Goal: Task Accomplishment & Management: Complete application form

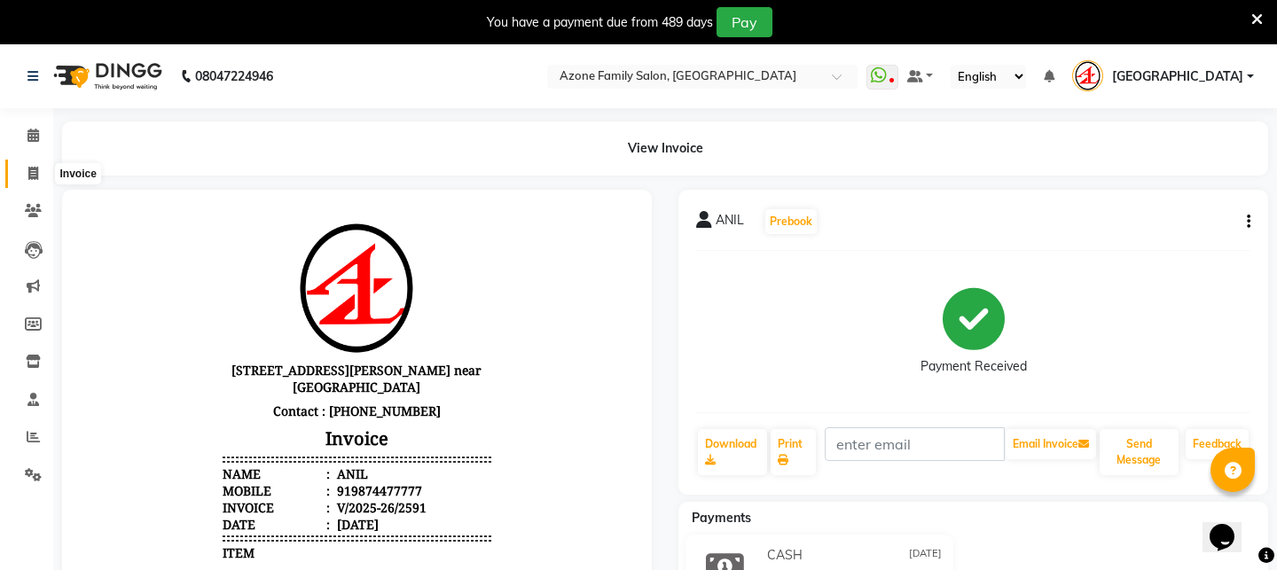
click at [28, 171] on icon at bounding box center [33, 173] width 10 height 13
select select "service"
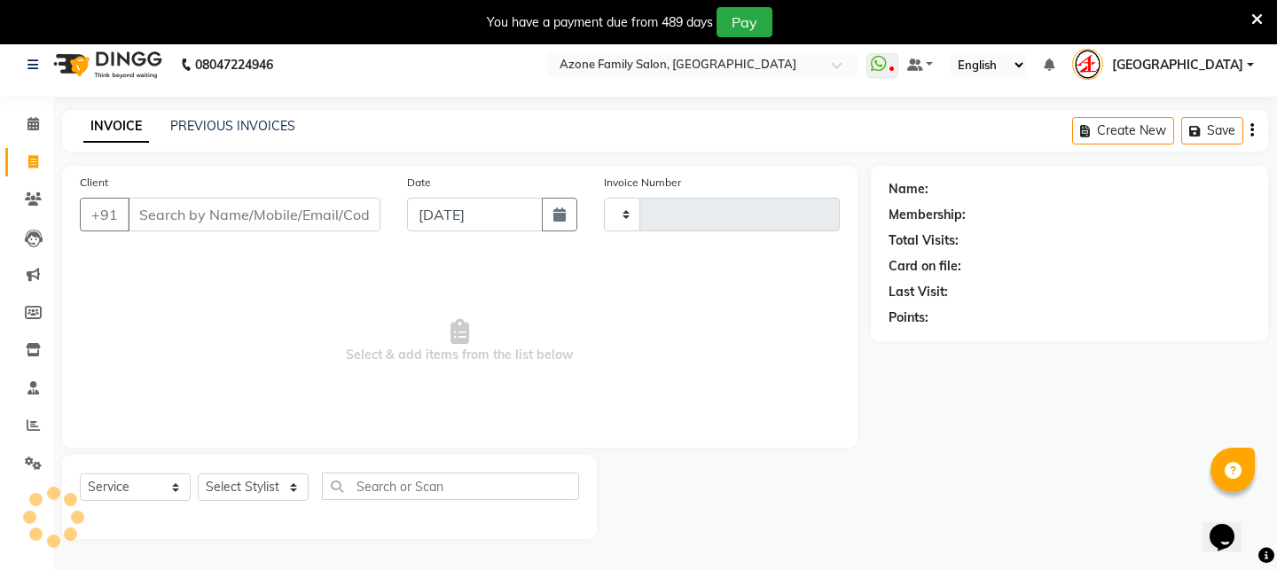
scroll to position [44, 0]
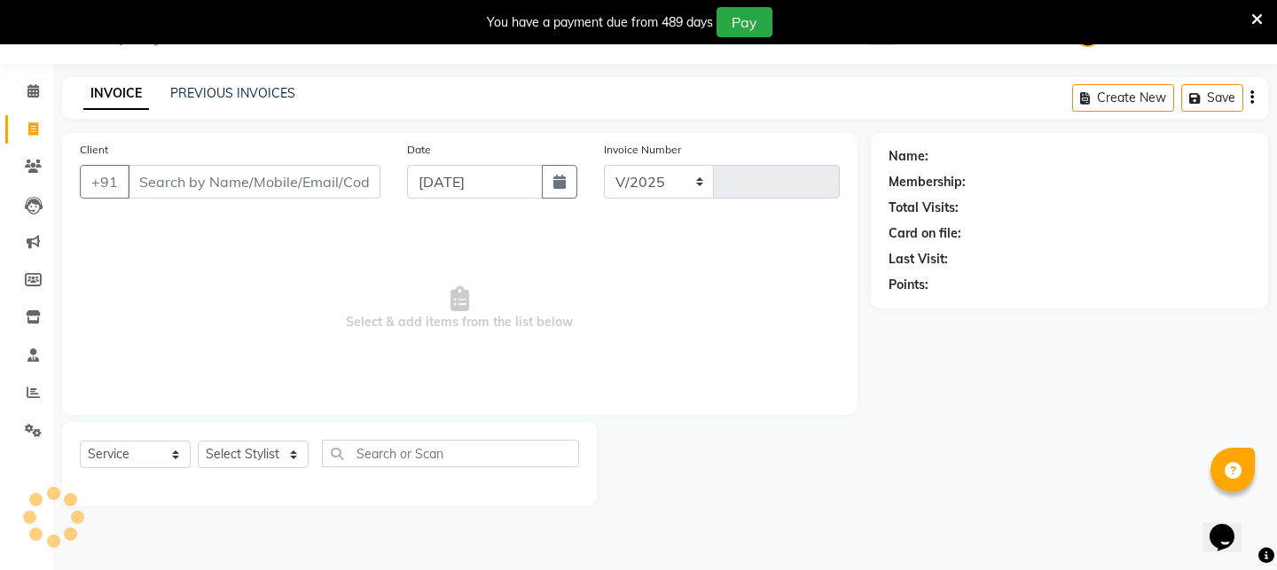
select select "4296"
type input "2592"
click at [330, 183] on input "Client" at bounding box center [254, 182] width 253 height 34
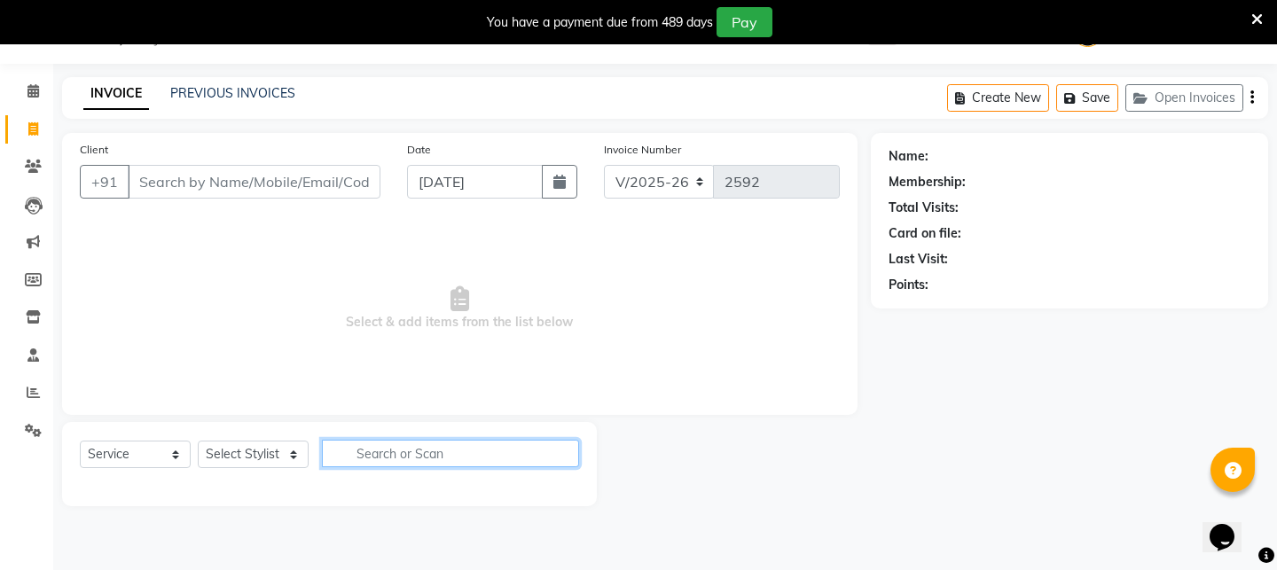
click at [419, 449] on input "text" at bounding box center [450, 453] width 257 height 27
type input "b"
click at [221, 89] on link "PREVIOUS INVOICES" at bounding box center [232, 93] width 125 height 16
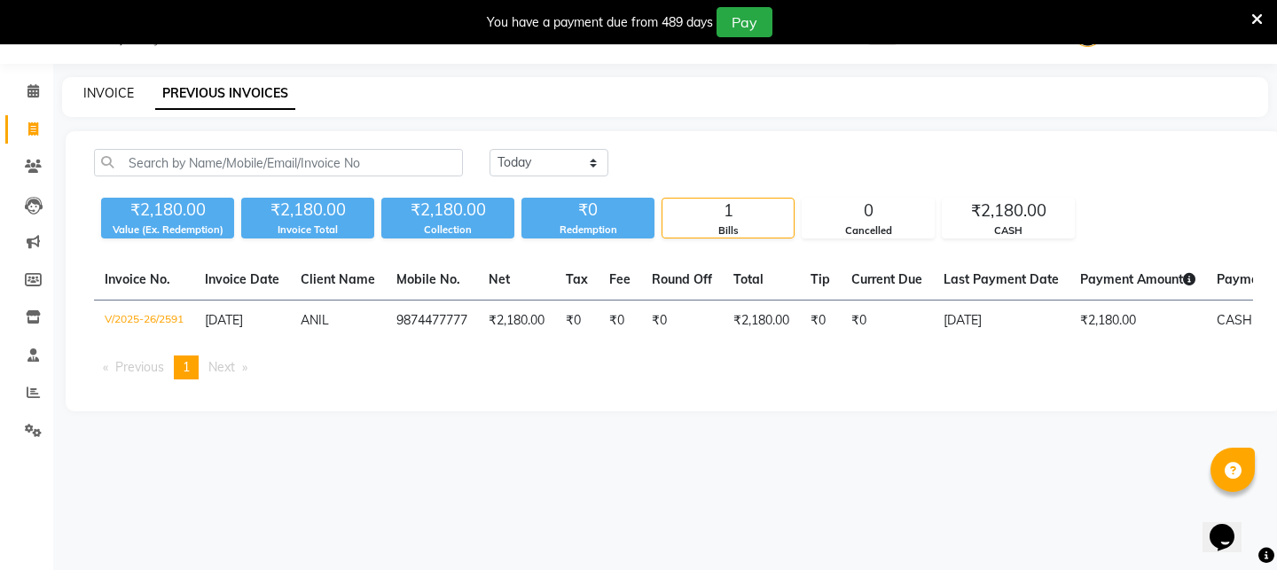
click at [100, 97] on link "INVOICE" at bounding box center [108, 93] width 51 height 16
select select "service"
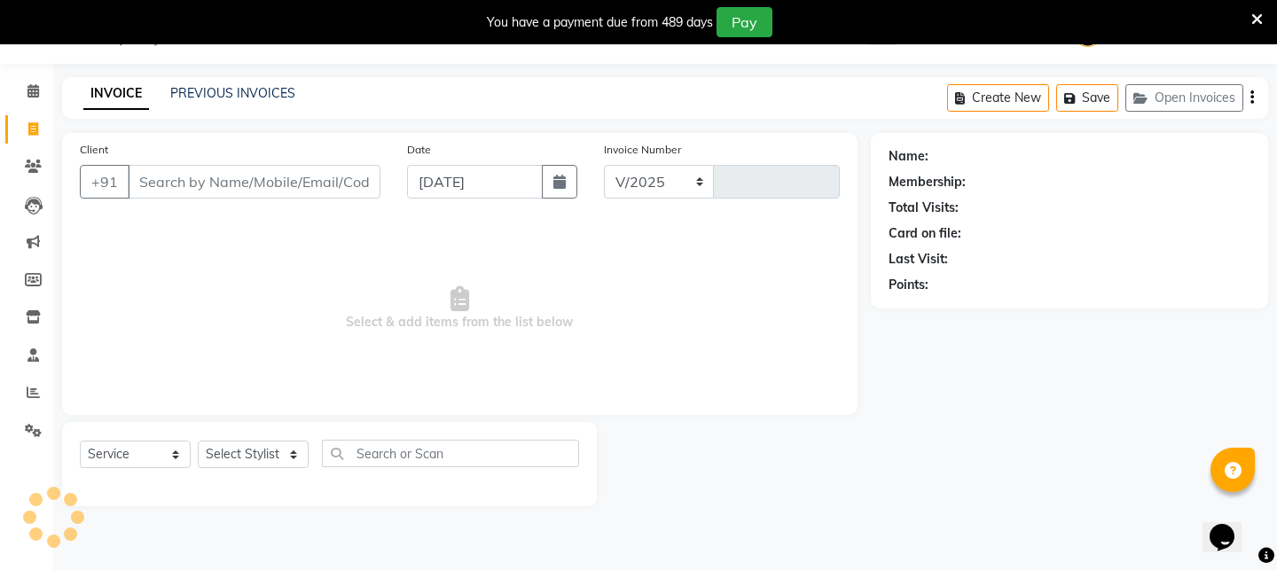
select select "4296"
type input "2592"
click at [293, 455] on select "Select Stylist [PERSON_NAME] [PERSON_NAME] DEEPIKA [PERSON_NAME] [PERSON_NAME] …" at bounding box center [253, 454] width 111 height 27
select select "25302"
click at [198, 441] on select "Select Stylist [PERSON_NAME] [PERSON_NAME] DEEPIKA [PERSON_NAME] [PERSON_NAME] …" at bounding box center [253, 454] width 111 height 27
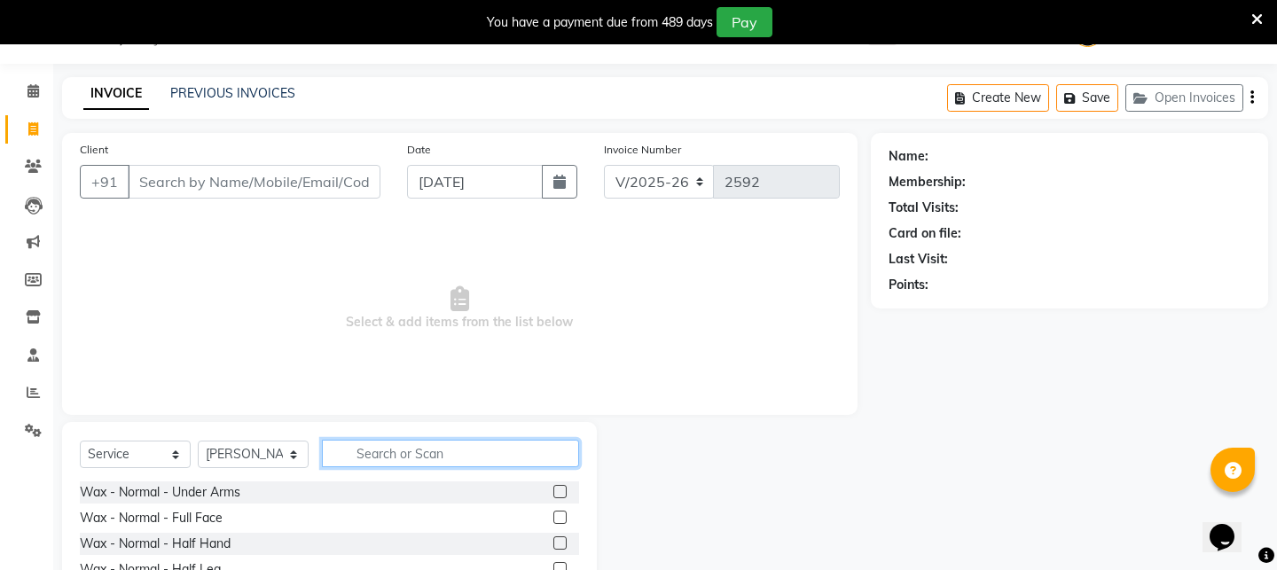
drag, startPoint x: 382, startPoint y: 449, endPoint x: 391, endPoint y: 448, distance: 8.9
click at [391, 448] on input "text" at bounding box center [450, 453] width 257 height 27
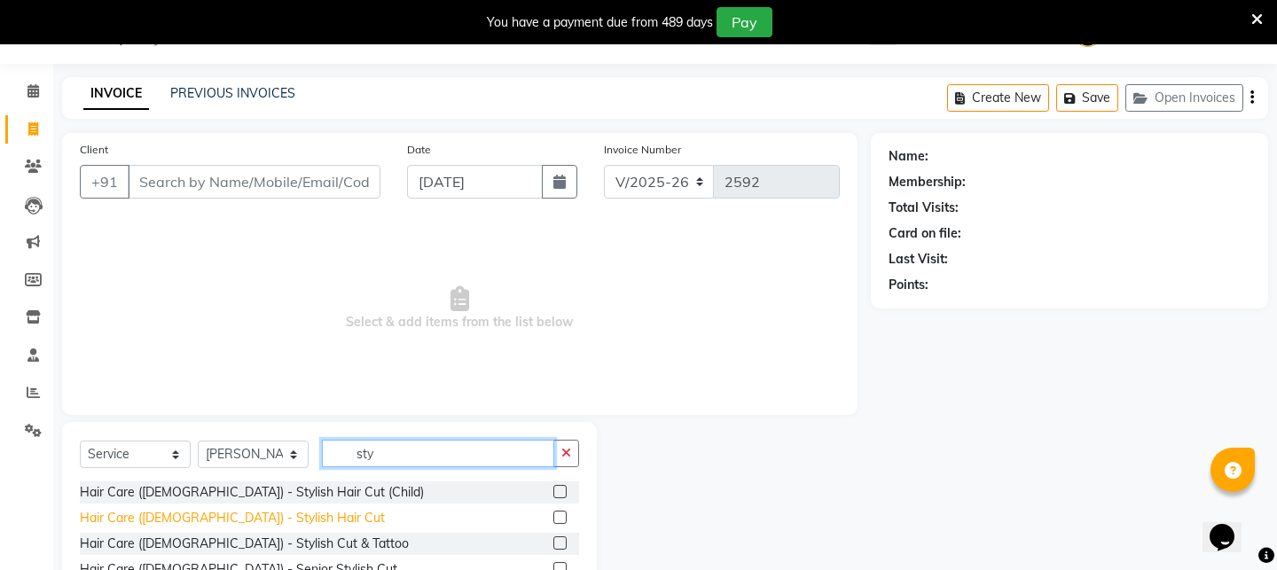
type input "sty"
click at [128, 521] on div "Hair Care ([DEMOGRAPHIC_DATA]) - Stylish Hair Cut" at bounding box center [232, 518] width 305 height 19
checkbox input "false"
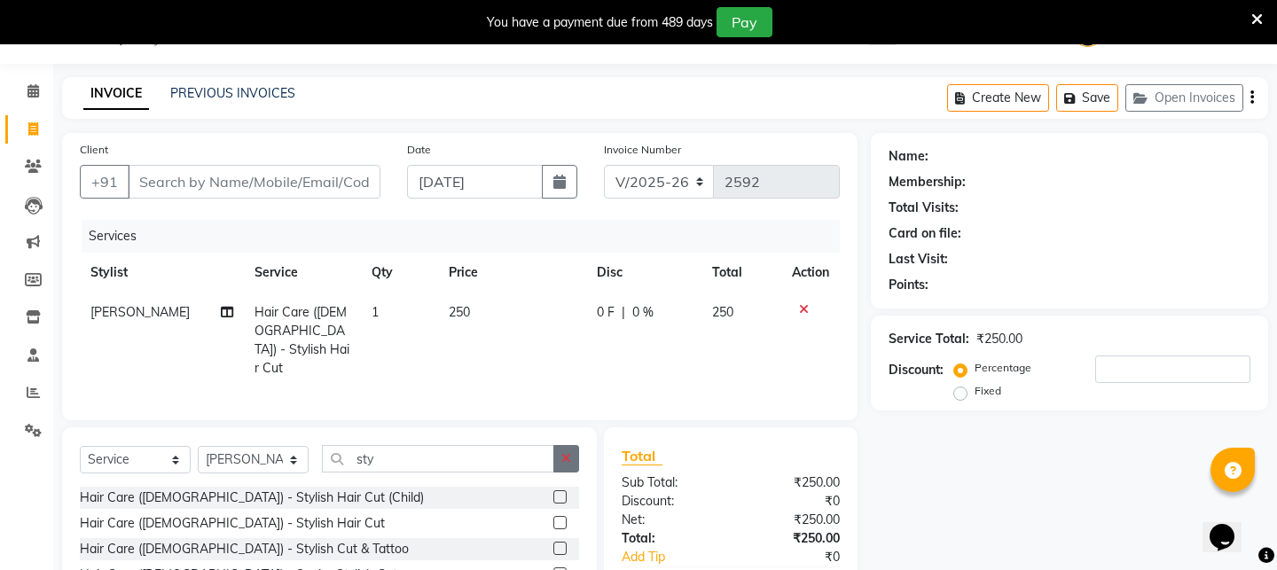
click at [576, 454] on button "button" at bounding box center [566, 458] width 26 height 27
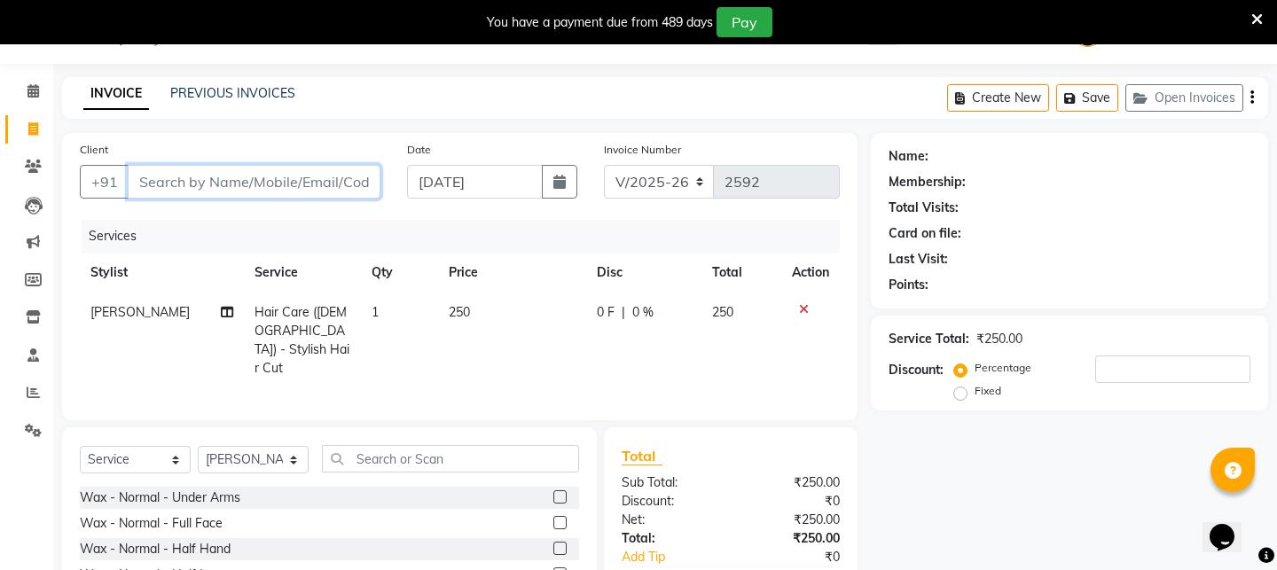
drag, startPoint x: 341, startPoint y: 185, endPoint x: 351, endPoint y: 183, distance: 11.0
click at [351, 183] on input "Client" at bounding box center [254, 182] width 253 height 34
click at [362, 181] on input "Client" at bounding box center [254, 182] width 253 height 34
click at [803, 303] on icon at bounding box center [804, 309] width 10 height 12
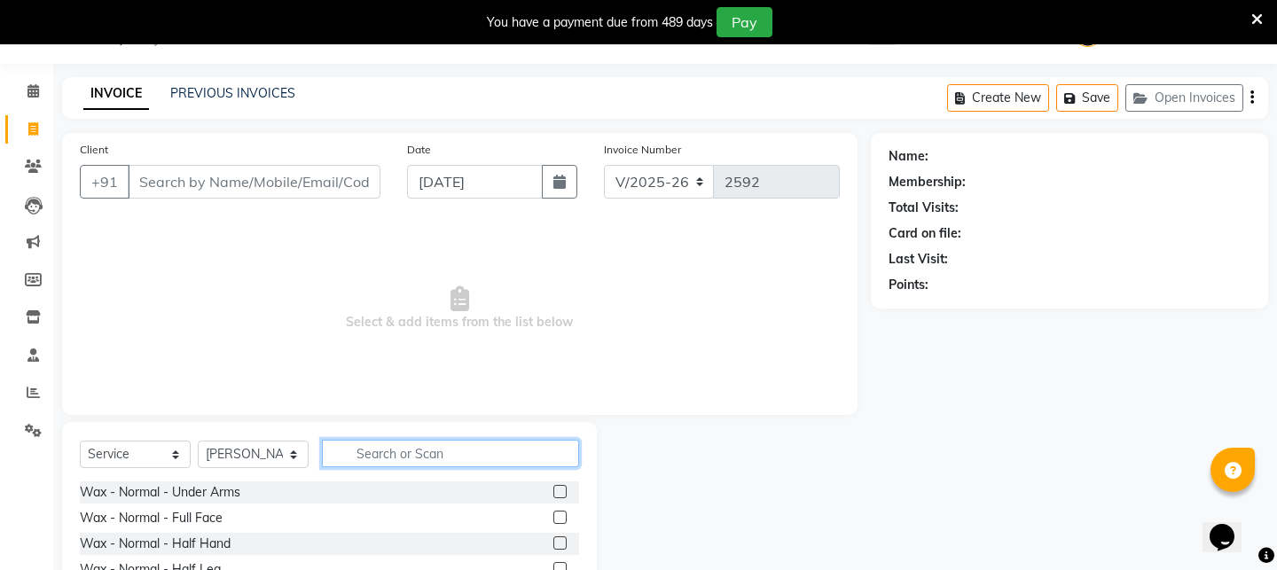
click at [396, 463] on input "text" at bounding box center [450, 453] width 257 height 27
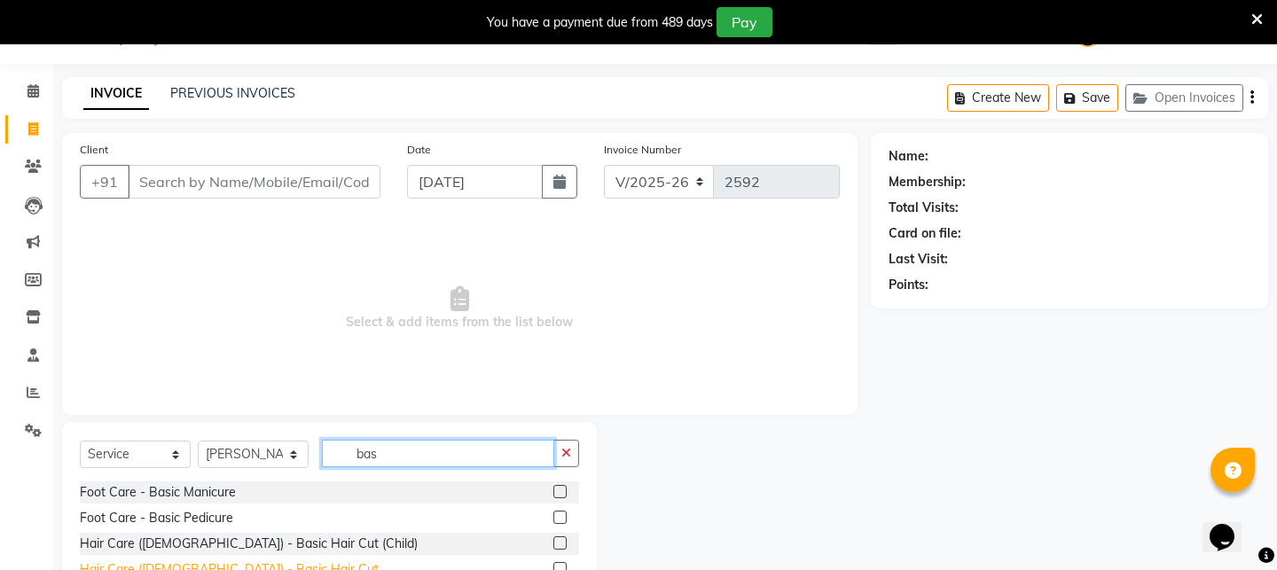
type input "bas"
click at [195, 564] on div "Hair Care ([DEMOGRAPHIC_DATA]) - Basic Hair Cut" at bounding box center [229, 570] width 299 height 19
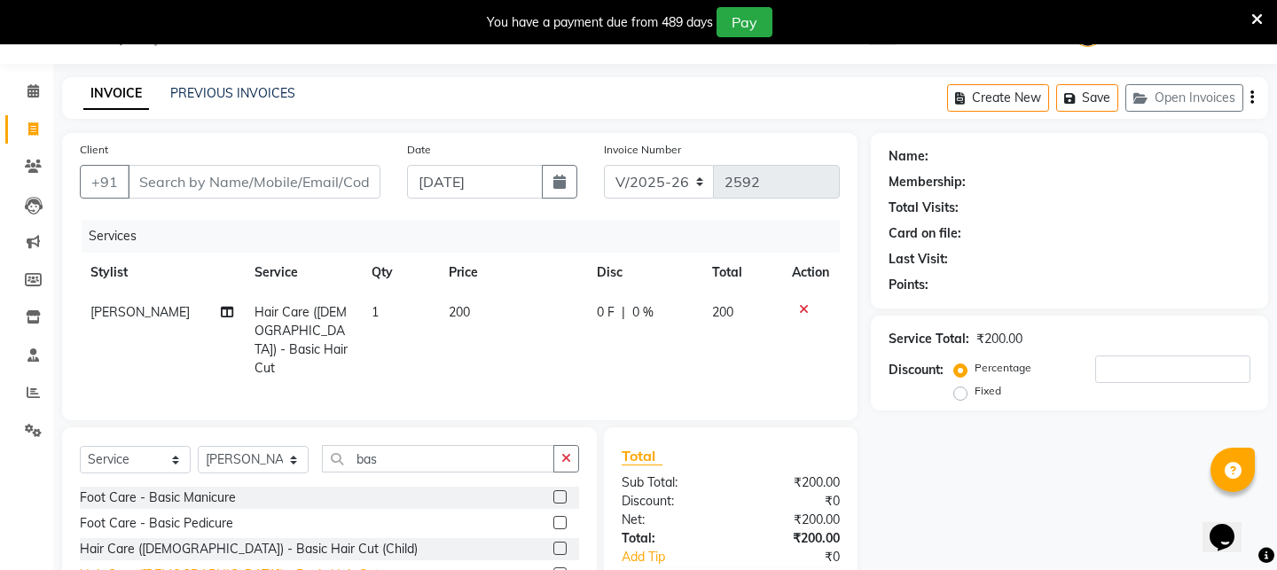
checkbox input "false"
click at [353, 188] on input "Client" at bounding box center [254, 182] width 253 height 34
type input "8"
type input "0"
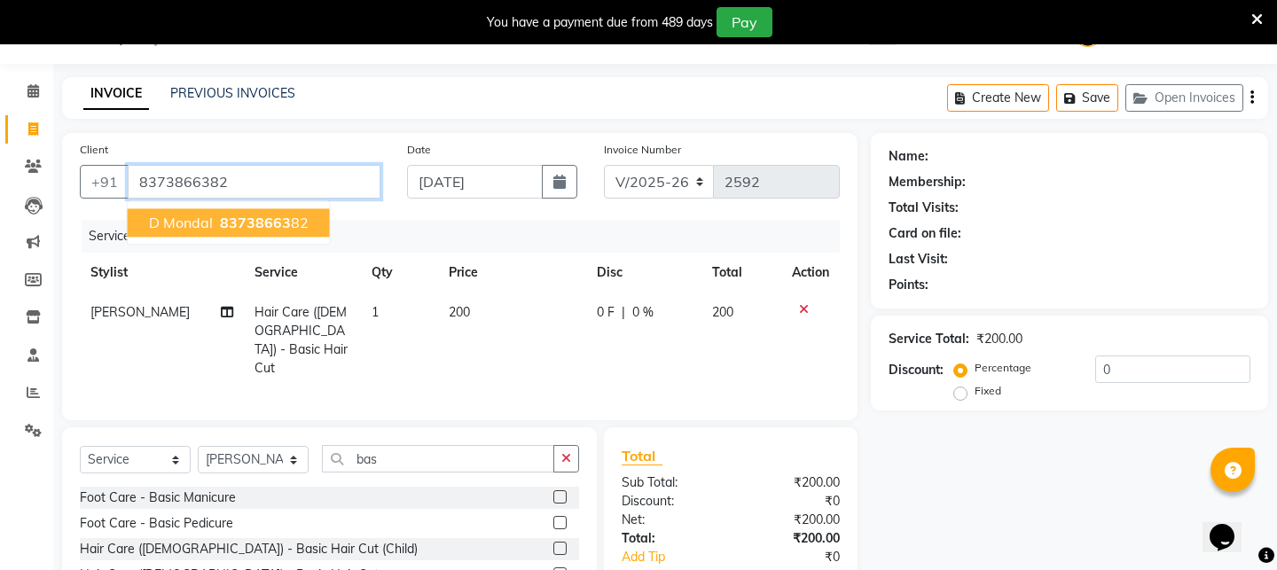
type input "8373866382"
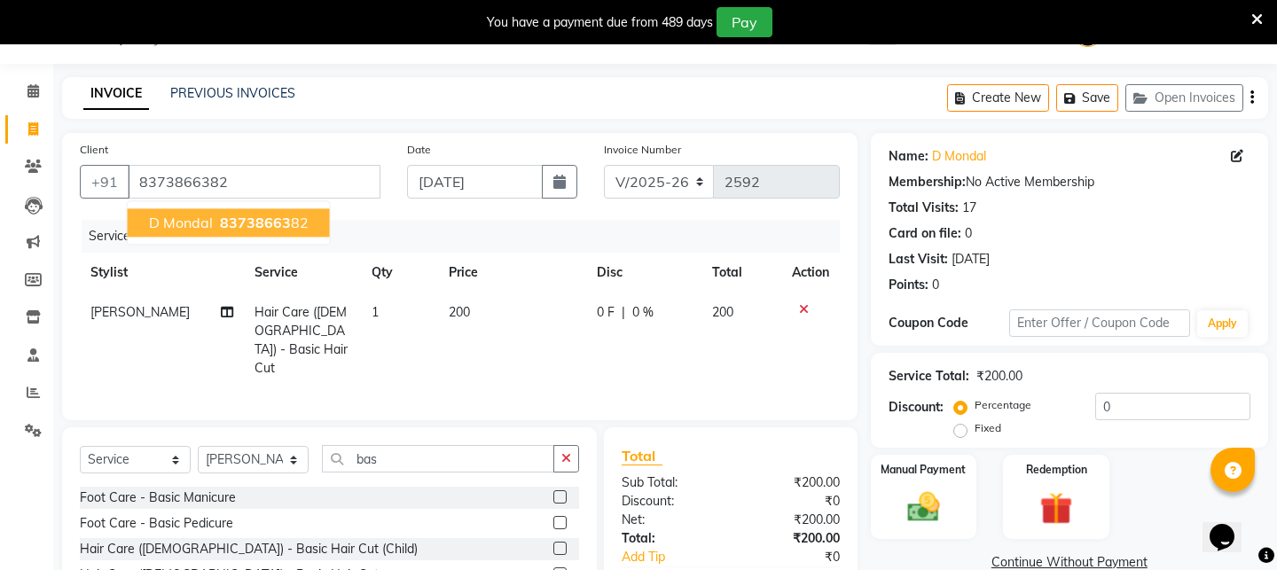
click at [244, 223] on span "83738663" at bounding box center [255, 223] width 71 height 18
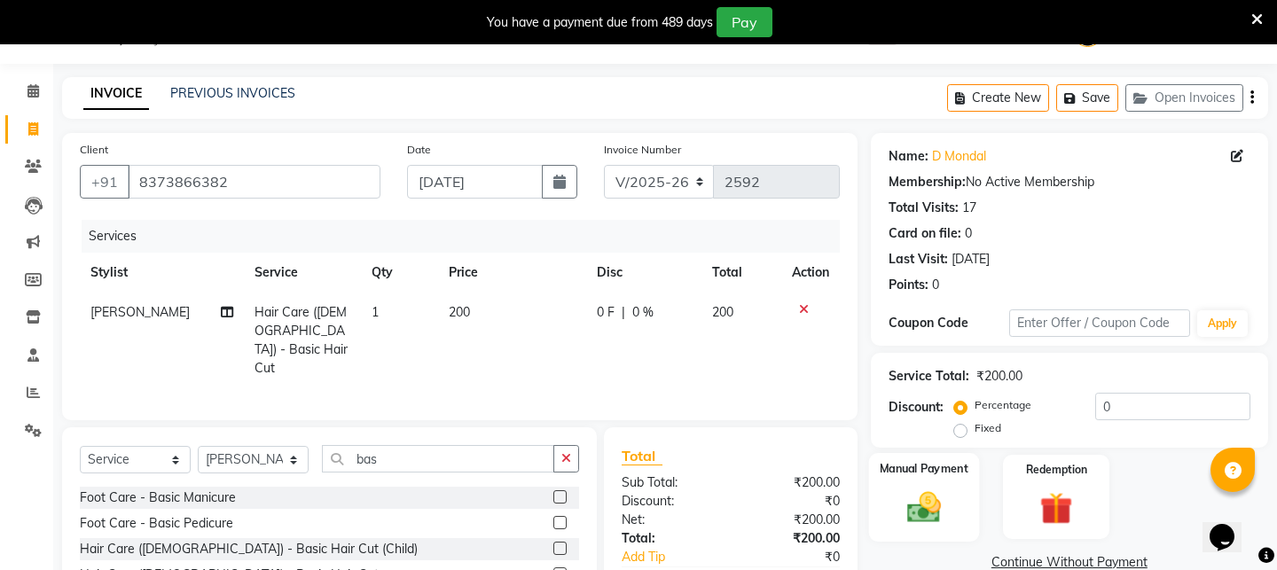
click at [890, 492] on div "Manual Payment" at bounding box center [923, 497] width 110 height 88
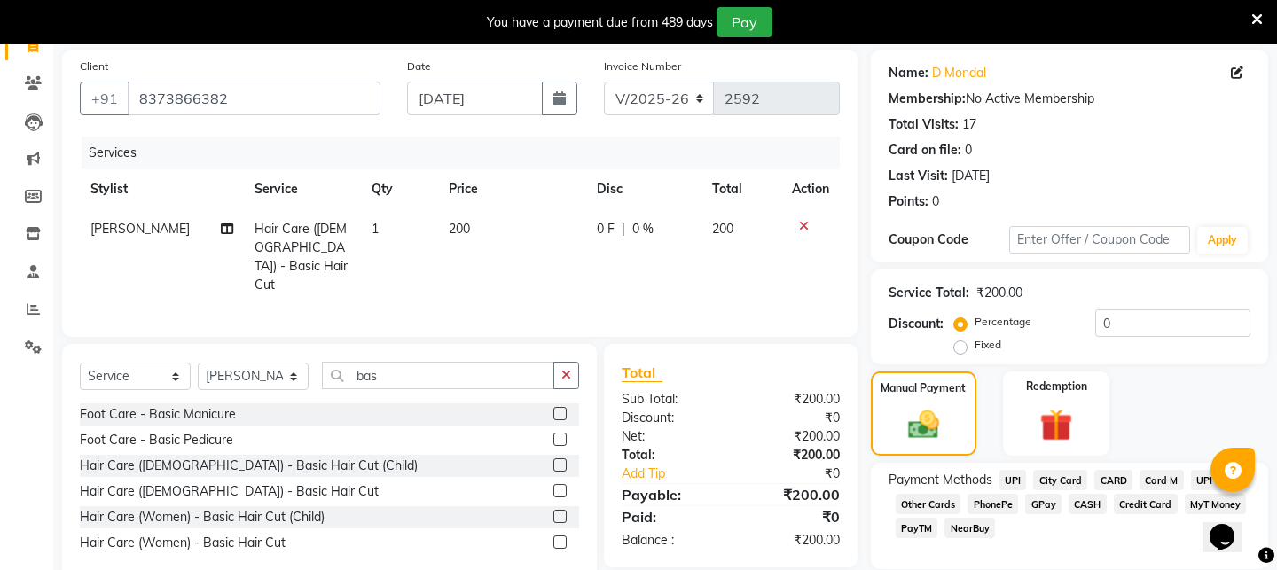
scroll to position [177, 0]
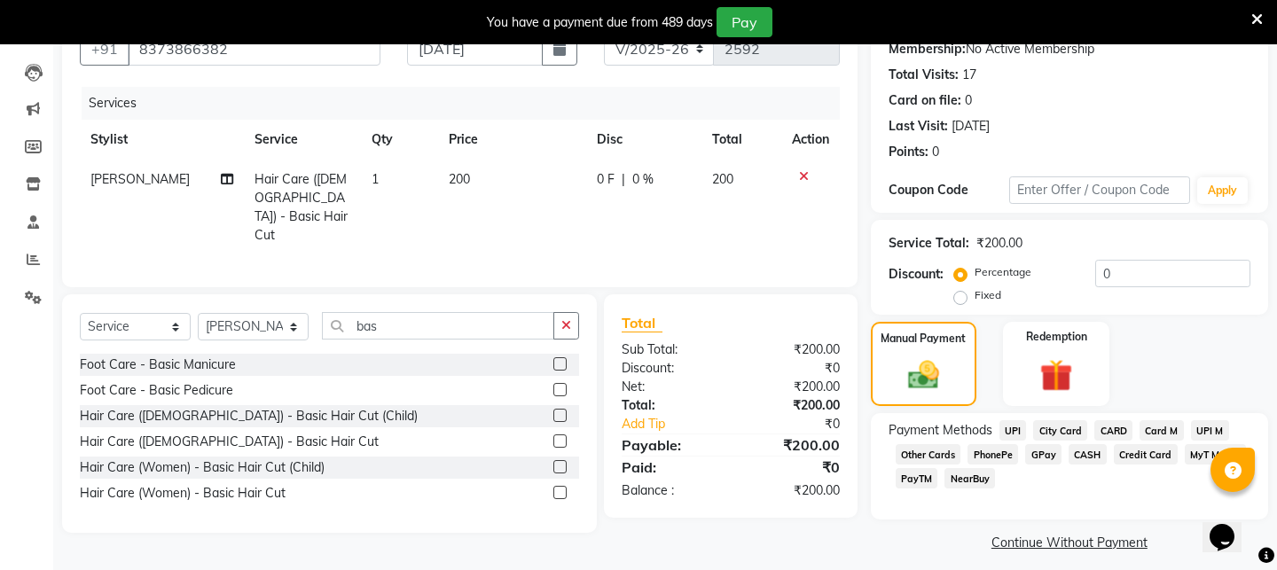
click at [908, 477] on span "PayTM" at bounding box center [917, 478] width 43 height 20
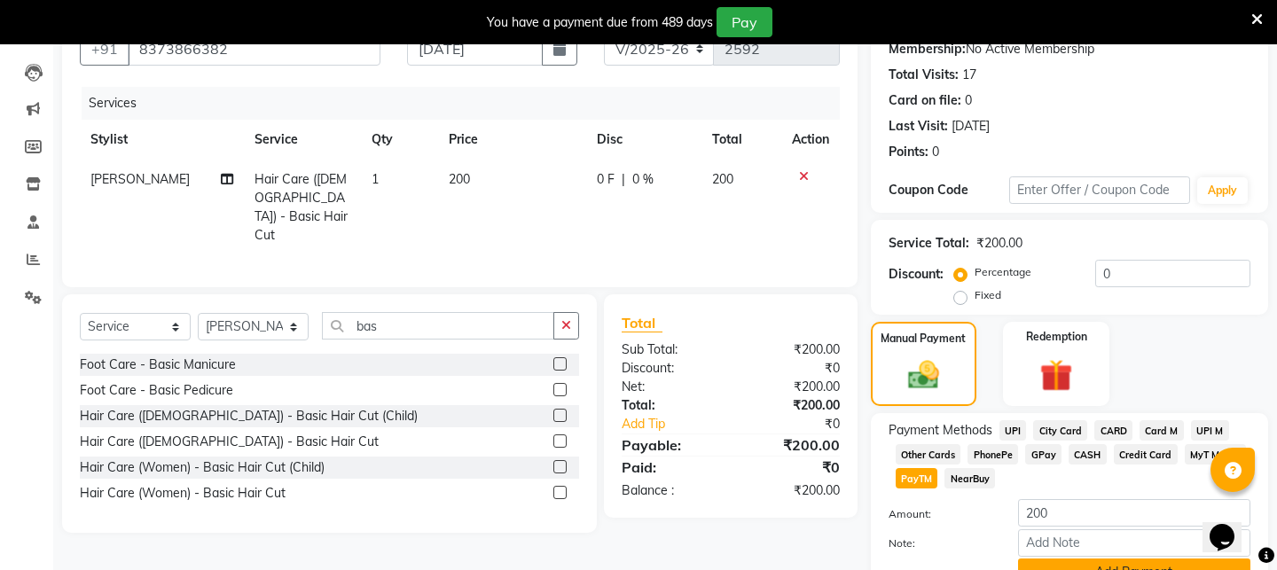
click at [1084, 565] on button "Add Payment" at bounding box center [1134, 572] width 232 height 27
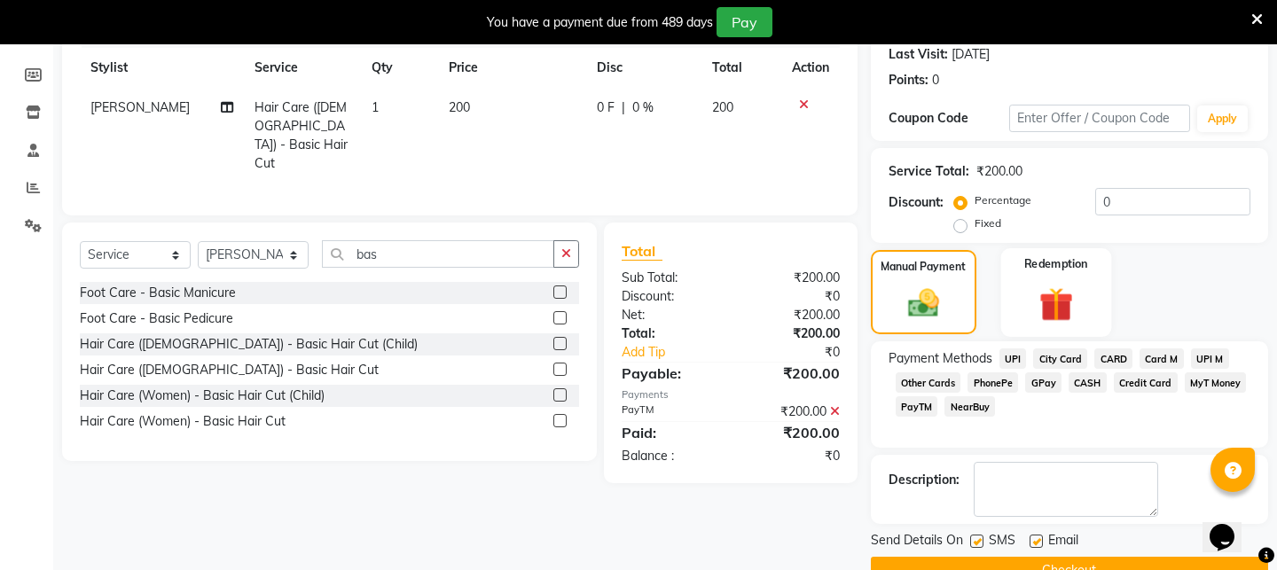
scroll to position [288, 0]
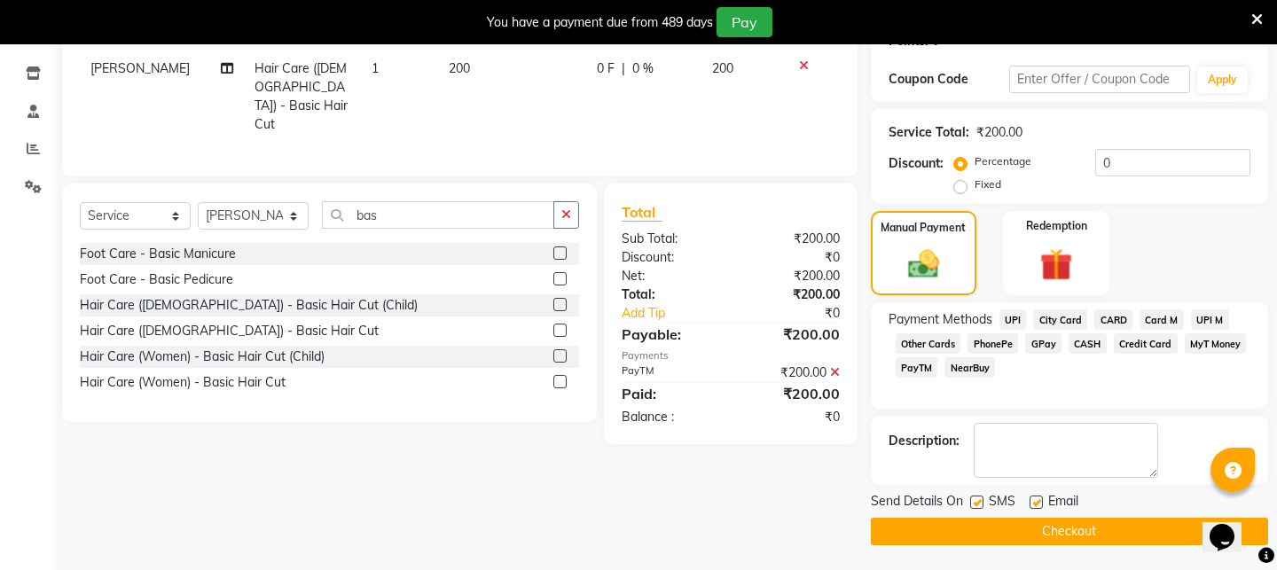
click at [1051, 538] on button "Checkout" at bounding box center [1069, 531] width 397 height 27
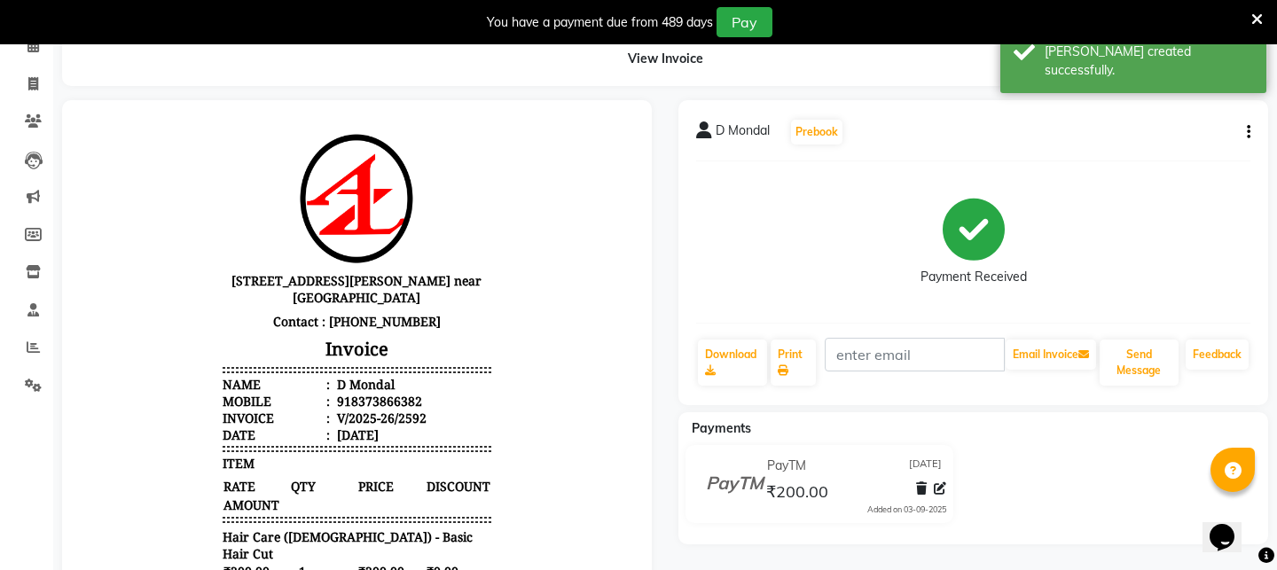
scroll to position [288, 0]
